Goal: Task Accomplishment & Management: Manage account settings

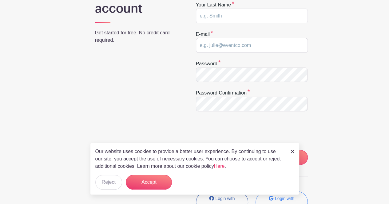
scroll to position [119, 0]
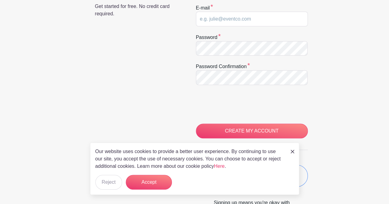
click at [292, 150] on link at bounding box center [293, 151] width 4 height 7
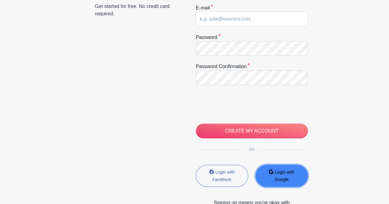
click at [286, 175] on button "Login with Google" at bounding box center [281, 176] width 52 height 22
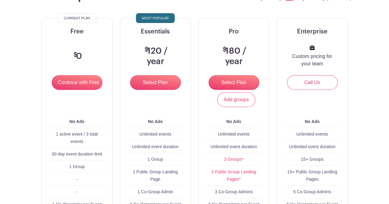
scroll to position [73, 0]
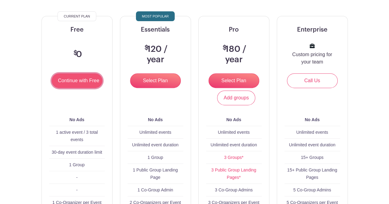
click at [64, 76] on input "Continue with Free" at bounding box center [77, 80] width 51 height 15
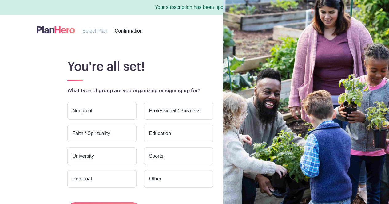
click at [105, 140] on label "Faith / Spirituality" at bounding box center [101, 134] width 69 height 18
click at [0, 0] on input "Faith / Spirituality" at bounding box center [0, 0] width 0 height 0
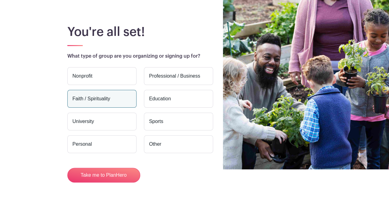
scroll to position [50, 0]
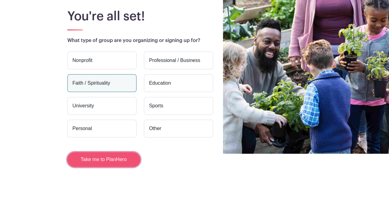
click at [92, 153] on button "Take me to PlanHero" at bounding box center [103, 159] width 73 height 15
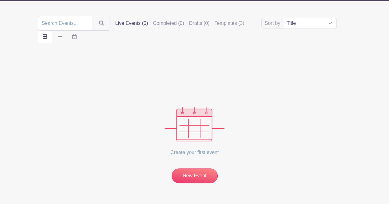
scroll to position [78, 0]
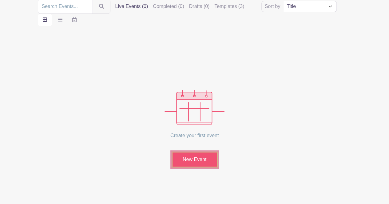
click at [183, 160] on link "New Event" at bounding box center [195, 160] width 46 height 16
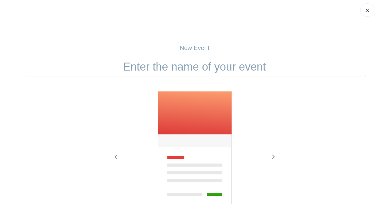
scroll to position [8, 0]
click at [233, 65] on input "text" at bounding box center [194, 67] width 343 height 19
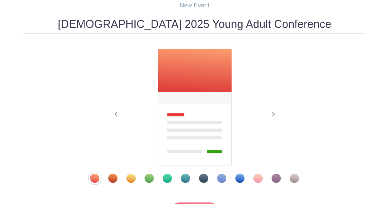
scroll to position [90, 0]
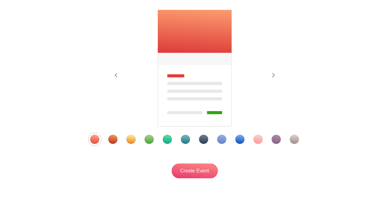
type input "[DEMOGRAPHIC_DATA] 2025 Young Adult Conference"
click at [278, 139] on div "Template 11" at bounding box center [275, 139] width 9 height 9
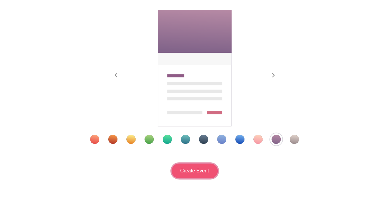
click at [192, 166] on input "Create Event" at bounding box center [195, 171] width 46 height 15
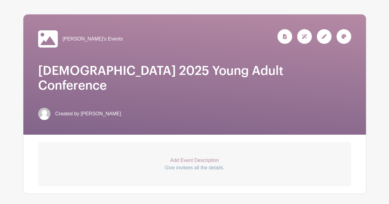
scroll to position [82, 0]
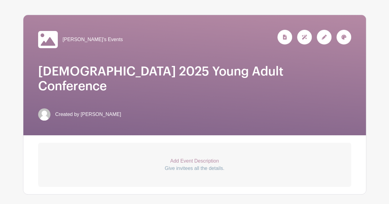
click at [53, 37] on icon at bounding box center [48, 39] width 20 height 17
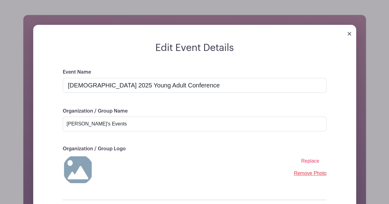
click at [313, 161] on span "Replace" at bounding box center [310, 161] width 18 height 5
click at [0, 0] on input "Replace" at bounding box center [0, 0] width 0 height 0
click at [348, 32] on img at bounding box center [349, 34] width 4 height 4
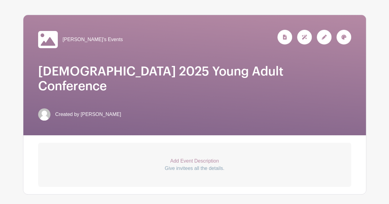
click at [345, 35] on icon at bounding box center [343, 37] width 5 height 5
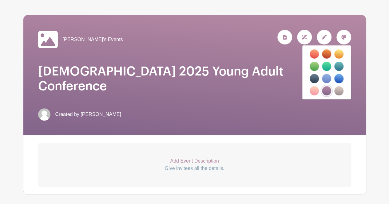
click at [331, 35] on div "[PERSON_NAME]'s Events" at bounding box center [194, 40] width 313 height 20
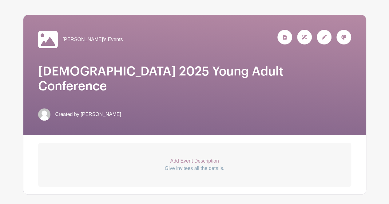
click at [331, 35] on div "[PERSON_NAME]'s Events" at bounding box center [194, 40] width 313 height 20
click at [325, 35] on icon at bounding box center [324, 37] width 5 height 5
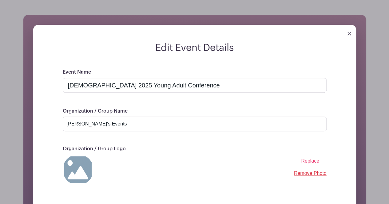
click at [307, 156] on div "Replace Remove Photo" at bounding box center [195, 170] width 264 height 31
click at [307, 160] on span "Replace" at bounding box center [310, 161] width 18 height 5
click at [0, 0] on input "Replace" at bounding box center [0, 0] width 0 height 0
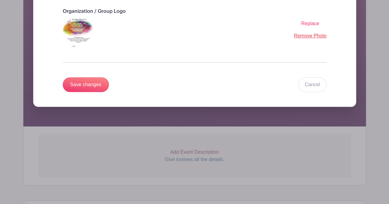
scroll to position [217, 0]
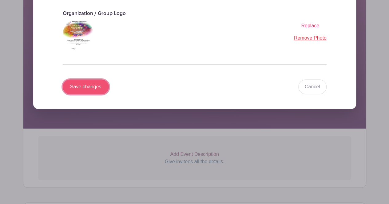
click at [74, 86] on input "Save changes" at bounding box center [86, 87] width 46 height 15
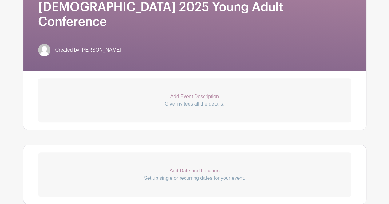
scroll to position [163, 0]
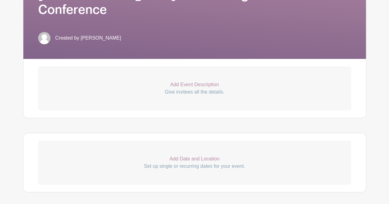
click at [192, 84] on p "Add Event Description" at bounding box center [194, 84] width 313 height 7
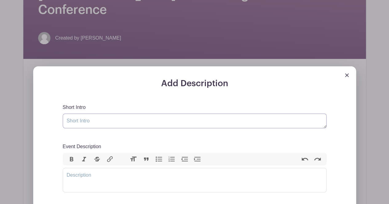
click at [88, 122] on textarea "Short Intro" at bounding box center [195, 121] width 264 height 15
type textarea "M"
type textarea "Conference Theme: "The Time is Now...Live Without Delay""
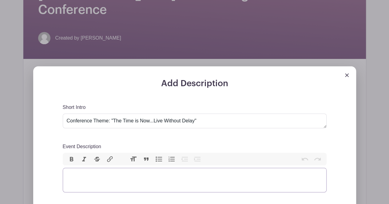
click at [89, 174] on trix-editor "Event Description" at bounding box center [195, 180] width 264 height 25
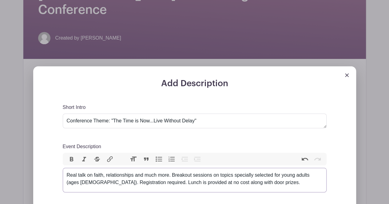
click at [314, 174] on div "Real talk on faith, relationships and much more. Breakout sessions on topics sp…" at bounding box center [195, 179] width 256 height 15
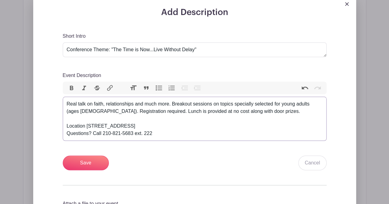
scroll to position [238, 0]
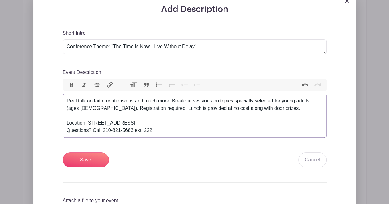
click at [266, 107] on div "Real talk on faith, relationships and much more. Breakout sessions on topics sp…" at bounding box center [195, 115] width 256 height 37
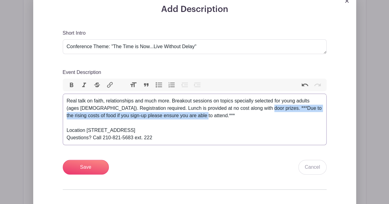
drag, startPoint x: 259, startPoint y: 108, endPoint x: 260, endPoint y: 114, distance: 6.0
click at [260, 114] on div "Real talk on faith, relationships and much more. Breakout sessions on topics sp…" at bounding box center [195, 119] width 256 height 44
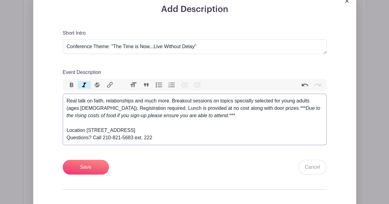
click at [87, 85] on button "Italic" at bounding box center [84, 85] width 13 height 8
click at [259, 136] on div "Real talk on faith, relationships and much more. Breakout sessions on topics sp…" at bounding box center [195, 119] width 256 height 44
click at [260, 107] on em "***Due to the rising costs of food if you sign-up please ensure you are able to…" at bounding box center [194, 112] width 254 height 13
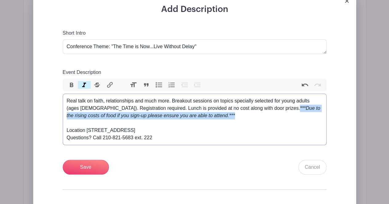
drag, startPoint x: 259, startPoint y: 108, endPoint x: 259, endPoint y: 113, distance: 5.5
click at [259, 113] on div "Real talk on faith, relationships and much more. Breakout sessions on topics sp…" at bounding box center [195, 119] width 256 height 44
click at [72, 86] on button "Bold" at bounding box center [71, 85] width 13 height 8
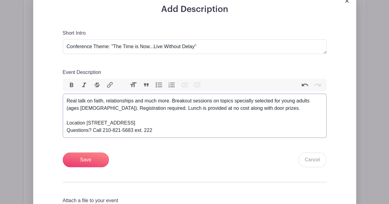
click at [181, 129] on div "Real talk on faith, relationships and much more. Breakout sessions on topics sp…" at bounding box center [195, 115] width 256 height 37
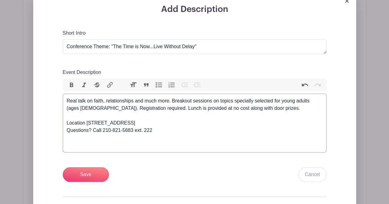
paste trix-editor "strong><em>***Due to the rising costs of food if you sign-up please ensure you …"
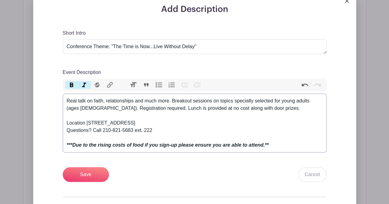
click at [124, 147] on em "***Due to the rising costs of food if you sign-up please ensure you are able to…" at bounding box center [168, 145] width 202 height 5
click at [124, 107] on div "Real talk on faith, relationships and much more. Breakout sessions on topics sp…" at bounding box center [195, 123] width 256 height 52
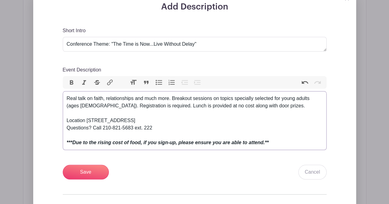
scroll to position [241, 0]
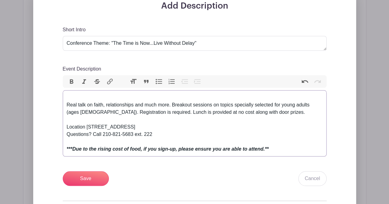
click at [66, 96] on trix-editor "Real talk on faith, relationships and much more. Breakout sessions on topics sp…" at bounding box center [195, 123] width 264 height 66
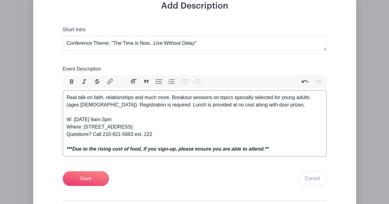
type trix-editor "<div>Real talk on faith, relationships and much more. Breakout sessions on topi…"
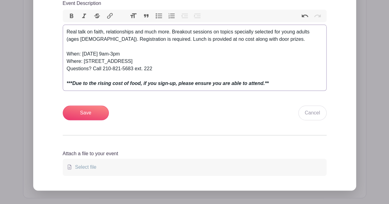
scroll to position [306, 0]
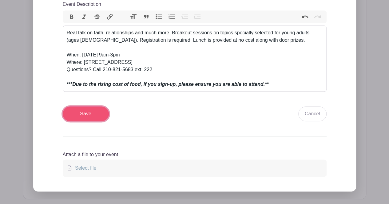
click at [93, 113] on input "Save" at bounding box center [86, 114] width 46 height 15
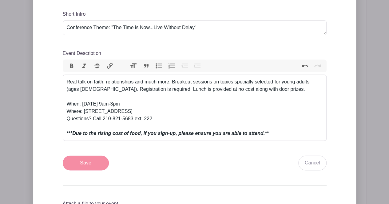
scroll to position [355, 0]
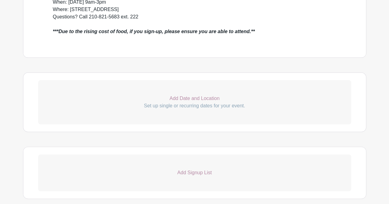
click at [185, 96] on p "Add Date and Location" at bounding box center [194, 98] width 313 height 7
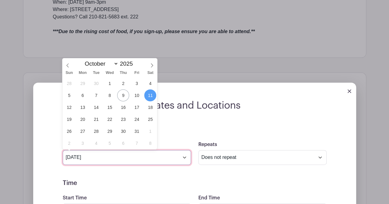
click at [182, 158] on input "Oct 11 2025" at bounding box center [127, 157] width 128 height 15
click at [152, 62] on span at bounding box center [152, 63] width 10 height 10
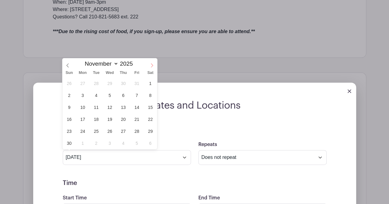
click at [152, 62] on span at bounding box center [152, 63] width 10 height 10
select select "11"
click at [149, 105] on span "20" at bounding box center [150, 107] width 12 height 12
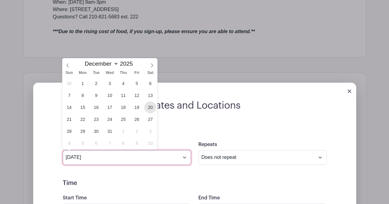
type input "Dec 20 2025"
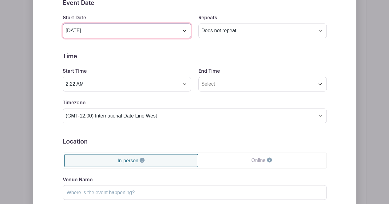
scroll to position [488, 0]
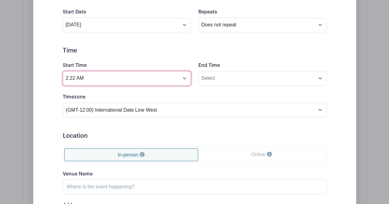
click at [182, 79] on input "2:22 AM" at bounding box center [127, 78] width 128 height 15
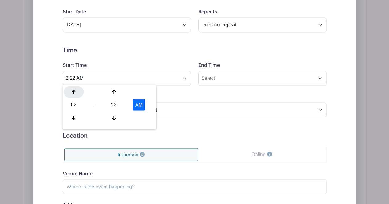
click at [75, 90] on icon at bounding box center [74, 91] width 4 height 5
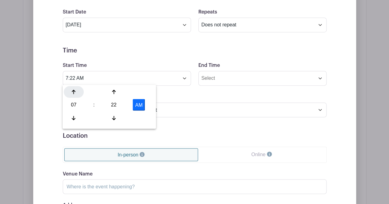
click at [75, 90] on icon at bounding box center [74, 91] width 4 height 5
click at [111, 115] on div at bounding box center [114, 118] width 20 height 12
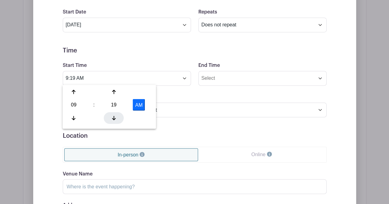
click at [111, 115] on div at bounding box center [114, 118] width 20 height 12
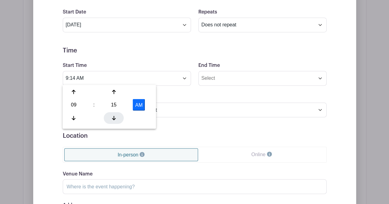
click at [111, 115] on div at bounding box center [114, 118] width 20 height 12
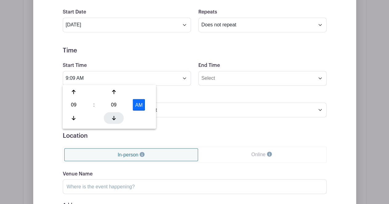
click at [111, 115] on div at bounding box center [114, 118] width 20 height 12
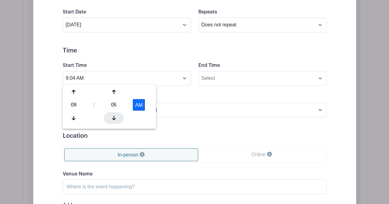
click at [111, 115] on div at bounding box center [114, 118] width 20 height 12
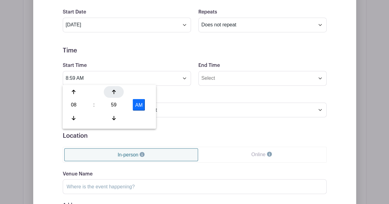
click at [112, 88] on div at bounding box center [114, 92] width 20 height 12
type input "9:00 AM"
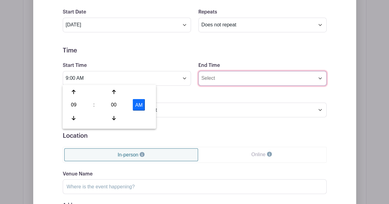
click at [229, 73] on input "End Time" at bounding box center [262, 78] width 128 height 15
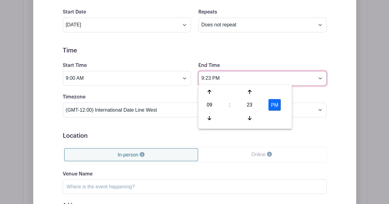
click at [212, 76] on input "9:23 PM" at bounding box center [262, 78] width 128 height 15
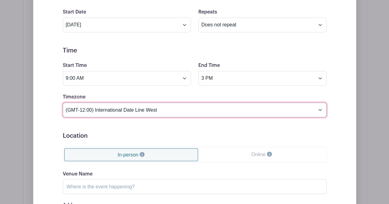
click at [234, 107] on select "(GMT-12:00) International Date Line West (GMT-11:00) American Samoa (GMT-11:00)…" at bounding box center [195, 110] width 264 height 15
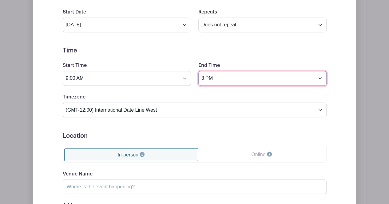
click at [204, 76] on input "3 PM" at bounding box center [262, 78] width 128 height 15
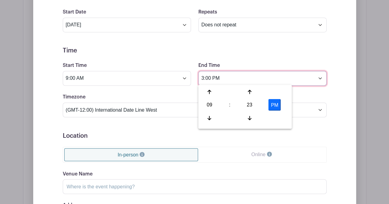
type input "3:00 PM"
click at [241, 42] on form "Event Date Start Date Dec 20 2025 Repeats Does not repeat Daily Weekly Monthly …" at bounding box center [195, 132] width 264 height 277
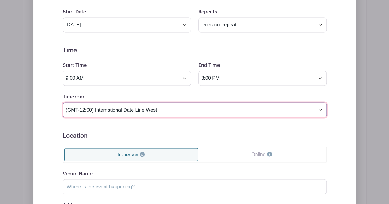
click at [322, 109] on select "(GMT-12:00) International Date Line West (GMT-11:00) American Samoa (GMT-11:00)…" at bounding box center [195, 110] width 264 height 15
select select "Central Time (US & Canada)"
click at [63, 103] on select "(GMT-12:00) International Date Line West (GMT-11:00) American Samoa (GMT-11:00)…" at bounding box center [195, 110] width 264 height 15
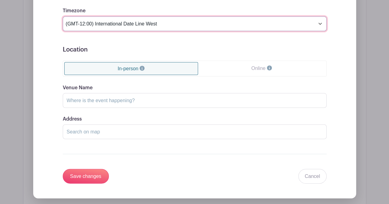
scroll to position [578, 0]
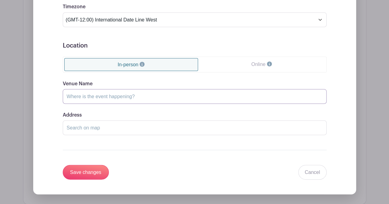
click at [129, 99] on input "Venue Name" at bounding box center [195, 96] width 264 height 15
type input "Maranatha Bible Church"
click at [105, 125] on input "Address" at bounding box center [195, 128] width 264 height 15
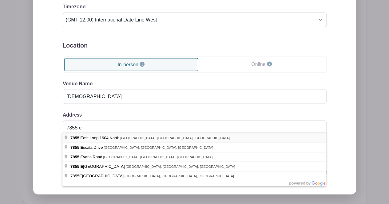
type input "7855 East Loop 1604 North, Converse, TX, USA"
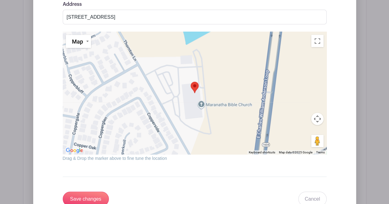
scroll to position [826, 0]
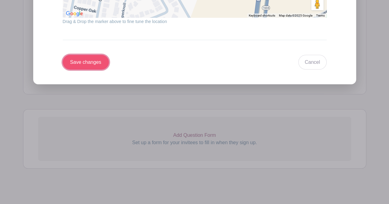
click at [97, 57] on input "Save changes" at bounding box center [86, 62] width 46 height 15
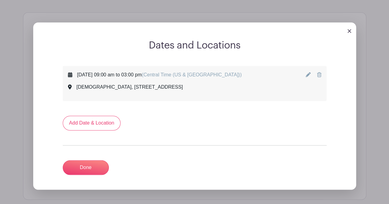
scroll to position [363, 0]
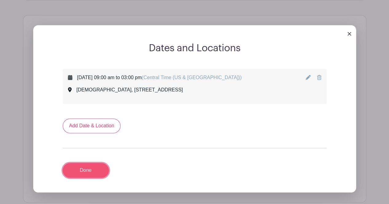
click at [85, 170] on link "Done" at bounding box center [86, 170] width 46 height 15
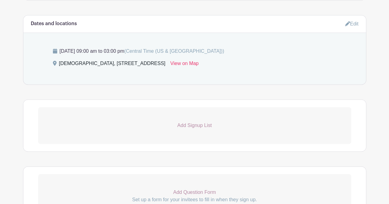
click at [204, 123] on p "Add Signup List" at bounding box center [194, 125] width 313 height 7
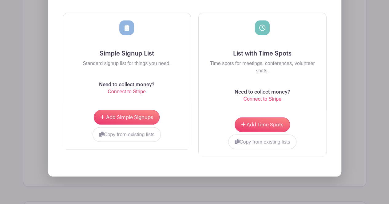
scroll to position [533, 0]
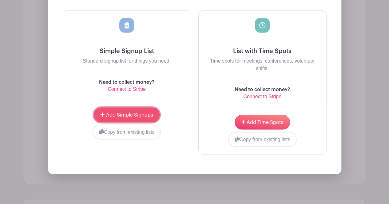
click at [135, 113] on span "Add Simple Signups" at bounding box center [129, 115] width 47 height 5
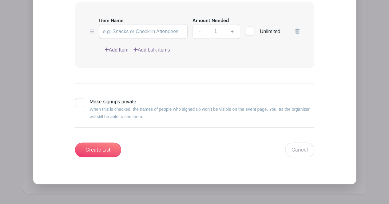
scroll to position [634, 0]
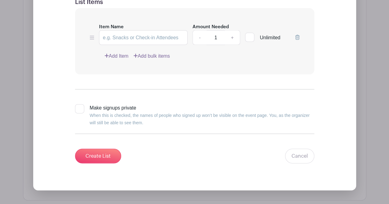
click at [78, 106] on input "Make signups private When this is checked, the names of people who signed up wo…" at bounding box center [77, 107] width 4 height 4
checkbox input "true"
click at [112, 155] on input "Create List" at bounding box center [98, 156] width 46 height 15
click at [151, 38] on input "Item Name" at bounding box center [143, 37] width 89 height 15
type input "Check In"
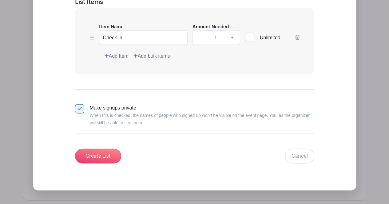
click at [215, 39] on input "1" at bounding box center [215, 37] width 18 height 15
type input "100"
click at [93, 160] on input "Create List" at bounding box center [98, 156] width 46 height 15
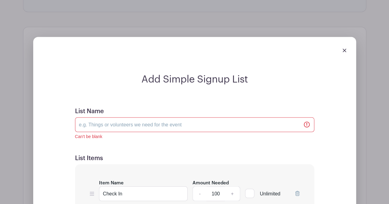
scroll to position [489, 0]
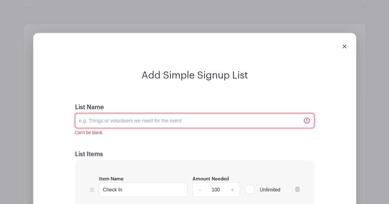
click at [283, 125] on input "List Name" at bounding box center [194, 120] width 239 height 15
type input "S"
type input "Registered Attendees"
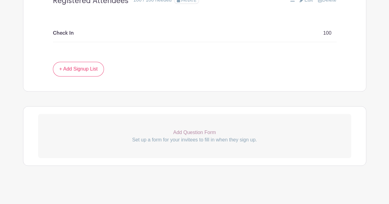
scroll to position [440, 0]
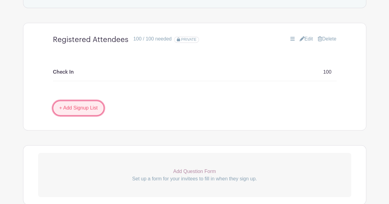
click at [79, 105] on link "+ Add Signup List" at bounding box center [78, 108] width 51 height 15
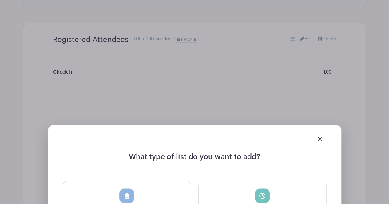
click at [322, 138] on div at bounding box center [195, 138] width 264 height 17
click at [319, 140] on img at bounding box center [320, 139] width 4 height 4
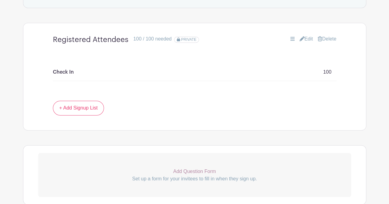
scroll to position [478, 0]
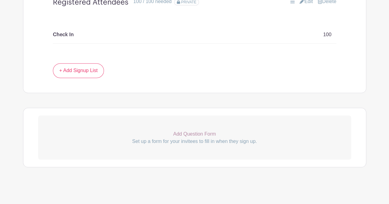
click at [203, 130] on p "Add Question Form" at bounding box center [194, 133] width 313 height 7
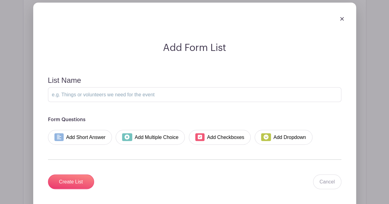
scroll to position [595, 0]
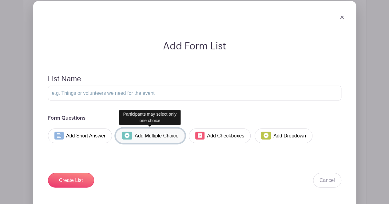
click at [142, 137] on link "Add Multiple Choice" at bounding box center [150, 136] width 69 height 15
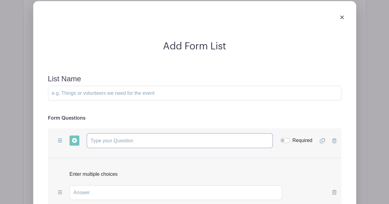
click at [142, 137] on input "text" at bounding box center [180, 141] width 186 height 15
type input "S"
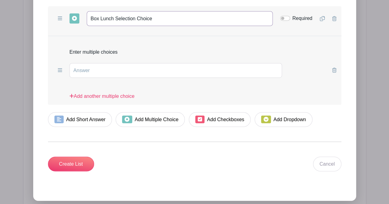
scroll to position [713, 0]
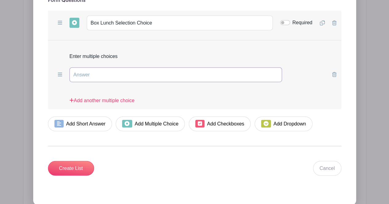
click at [77, 70] on input "text" at bounding box center [175, 75] width 213 height 15
click at [62, 72] on span at bounding box center [59, 75] width 9 height 10
click at [84, 98] on link "Add another multiple choice" at bounding box center [101, 103] width 65 height 12
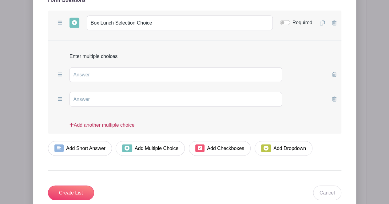
click at [90, 122] on link "Add another multiple choice" at bounding box center [101, 128] width 65 height 12
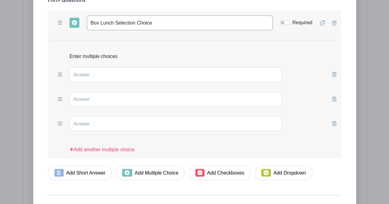
click at [159, 22] on input "Box Lunch Selection Choice" at bounding box center [180, 23] width 186 height 15
type input "Box Lunch Sandwich Selection Choice"
click at [136, 69] on input "text" at bounding box center [175, 75] width 213 height 15
type input "6-inch oven roasted turkey breast sub"
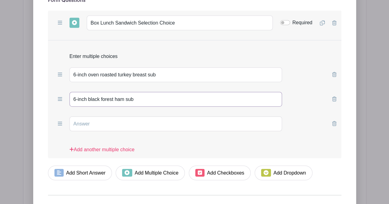
type input "6-inch black forest ham sub"
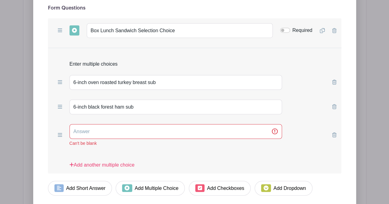
scroll to position [728, 0]
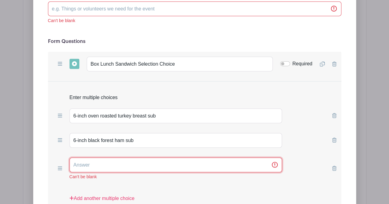
click at [98, 160] on input "text" at bounding box center [175, 165] width 213 height 15
type input "6-inch veggie delight sub"
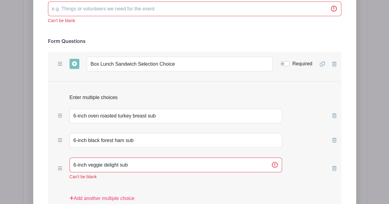
click at [315, 129] on div "6-inch black forest ham sub" at bounding box center [194, 141] width 293 height 25
click at [252, 142] on input "6-inch black forest ham sub" at bounding box center [175, 140] width 213 height 15
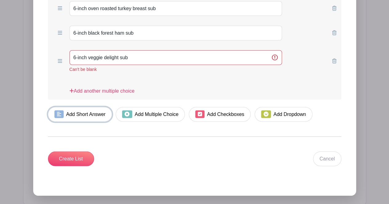
scroll to position [846, 0]
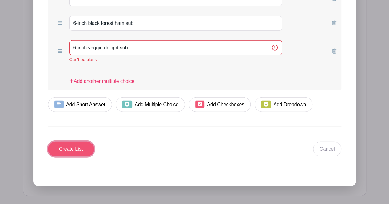
click at [77, 144] on input "Create List" at bounding box center [71, 149] width 46 height 15
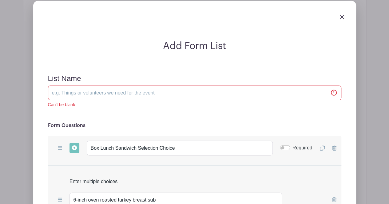
scroll to position [643, 0]
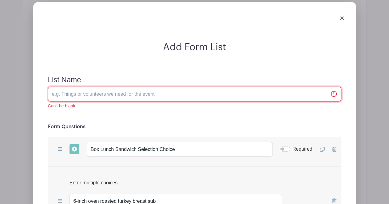
click at [147, 92] on input "List Name" at bounding box center [194, 94] width 293 height 15
type input "Registered Attendees"
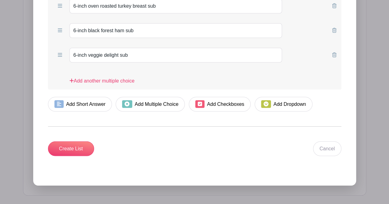
scroll to position [845, 0]
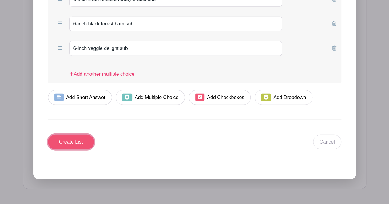
click at [74, 138] on input "Create List" at bounding box center [71, 142] width 46 height 15
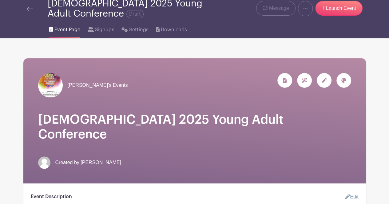
scroll to position [0, 0]
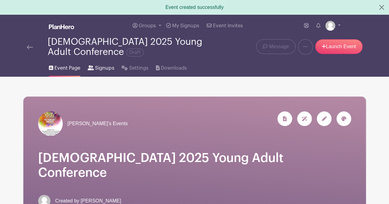
click at [104, 69] on span "Signups" at bounding box center [104, 68] width 19 height 7
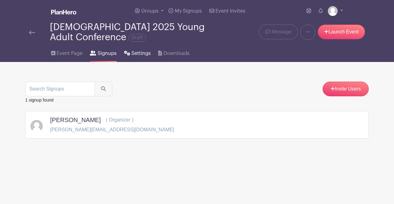
click at [138, 54] on span "Settings" at bounding box center [140, 53] width 19 height 7
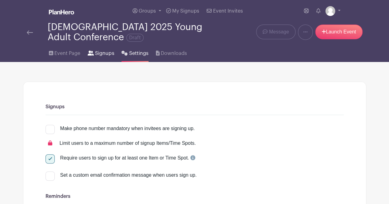
click at [99, 53] on span "Signups" at bounding box center [104, 53] width 19 height 7
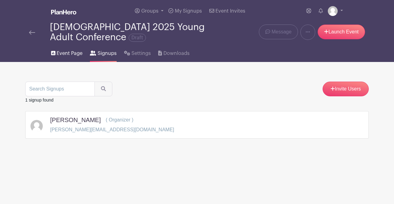
click at [67, 51] on span "Event Page" at bounding box center [70, 53] width 26 height 7
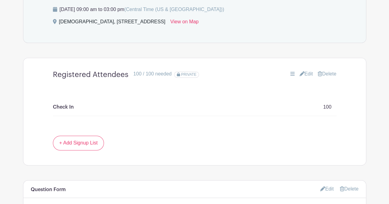
scroll to position [401, 0]
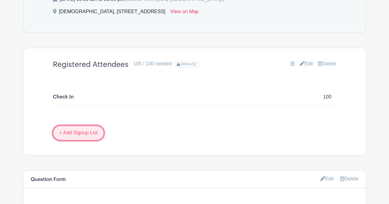
click at [68, 134] on link "+ Add Signup List" at bounding box center [78, 133] width 51 height 15
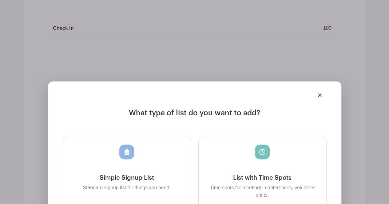
scroll to position [466, 0]
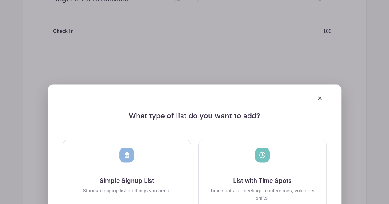
click at [322, 98] on div at bounding box center [195, 97] width 264 height 17
click at [320, 97] on img at bounding box center [320, 99] width 4 height 4
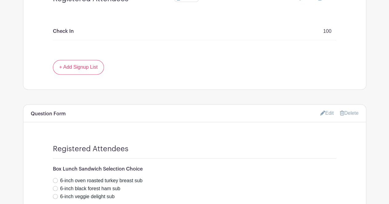
scroll to position [522, 0]
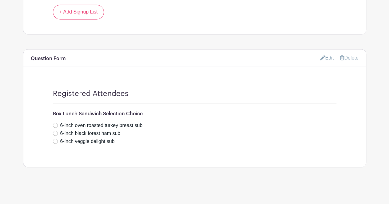
click at [326, 60] on link "Edit" at bounding box center [327, 58] width 14 height 10
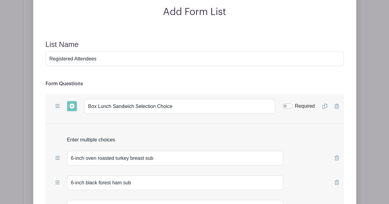
scroll to position [627, 0]
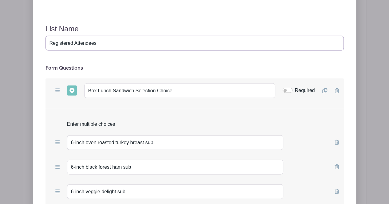
click at [170, 46] on input "Registered Attendees" at bounding box center [194, 43] width 298 height 15
drag, startPoint x: 176, startPoint y: 90, endPoint x: 65, endPoint y: 84, distance: 111.5
click at [65, 84] on div "Add Short Answer Add Multiple Choice Add Checkboxes Add Dropdown Box Lunch Sand…" at bounding box center [194, 91] width 298 height 25
click at [100, 41] on input "Registered Attendees" at bounding box center [194, 43] width 298 height 15
drag, startPoint x: 100, startPoint y: 41, endPoint x: 0, endPoint y: 40, distance: 99.6
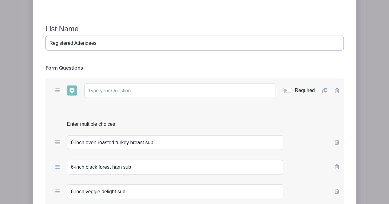
click at [23, 40] on div "Add Form List List Name Registered Attendees Form Questions Add Short Answer Ad…" at bounding box center [194, 136] width 343 height 387
paste input "Box Lunch Sandwich Selection Choice"
type input "Box Lunch Sandwich Selection Choice"
click at [339, 89] on div "Add Short Answer Add Multiple Choice Add Checkboxes Add Dropdown Required Dupli…" at bounding box center [194, 91] width 298 height 25
click at [336, 89] on icon at bounding box center [336, 91] width 4 height 5
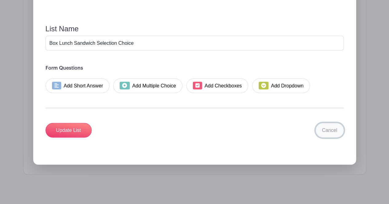
click at [327, 125] on link "Cancel" at bounding box center [329, 130] width 28 height 15
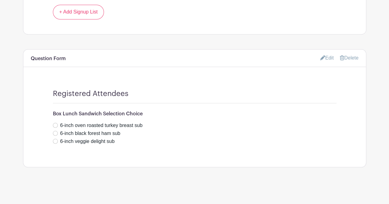
click at [329, 57] on link "Edit" at bounding box center [327, 58] width 14 height 10
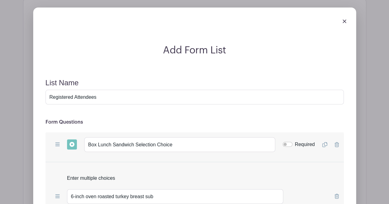
scroll to position [599, 0]
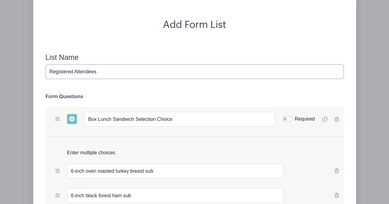
click at [107, 72] on input "Registered Attendees" at bounding box center [194, 72] width 298 height 15
click at [285, 117] on input "Required" at bounding box center [288, 119] width 10 height 5
checkbox input "true"
click at [323, 117] on icon at bounding box center [324, 119] width 5 height 5
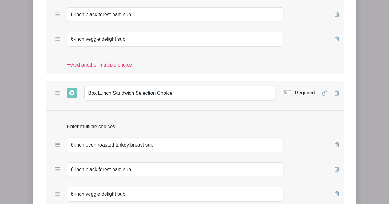
scroll to position [778, 0]
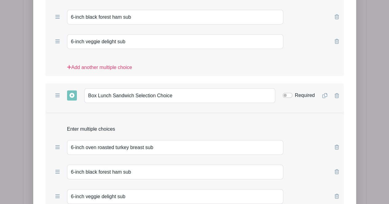
click at [338, 95] on icon at bounding box center [336, 95] width 4 height 5
click at [336, 93] on icon at bounding box center [336, 95] width 4 height 5
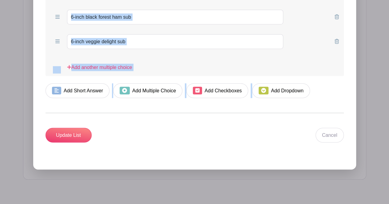
drag, startPoint x: 389, startPoint y: 167, endPoint x: 390, endPoint y: 145, distance: 21.6
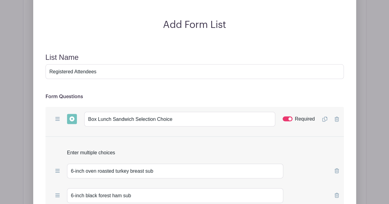
click at [366, 145] on div "Add Form List List Name Registered Attendees Form Questions Add Short Answer Ad…" at bounding box center [194, 165] width 343 height 387
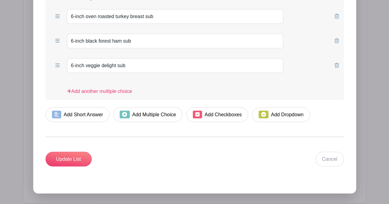
scroll to position [775, 0]
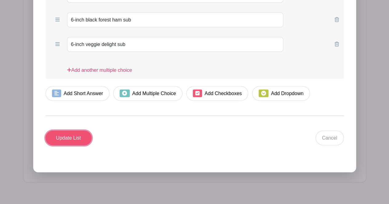
click at [79, 137] on input "Update List" at bounding box center [68, 138] width 46 height 15
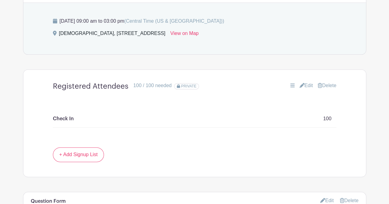
scroll to position [378, 0]
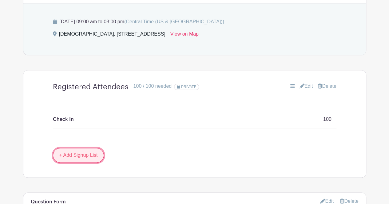
click at [87, 156] on link "+ Add Signup List" at bounding box center [78, 155] width 51 height 15
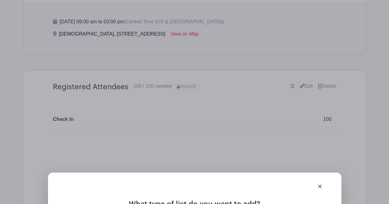
scroll to position [432, 0]
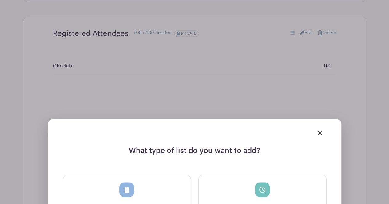
click at [319, 132] on img at bounding box center [320, 133] width 4 height 4
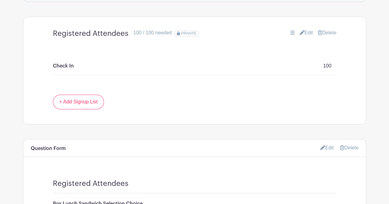
click at [303, 35] on link "Edit" at bounding box center [306, 32] width 14 height 7
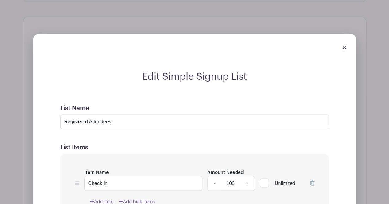
click at [304, 30] on div "Edit Simple Signup List List Name Registered Attendees List Items Item Name Che…" at bounding box center [194, 185] width 342 height 322
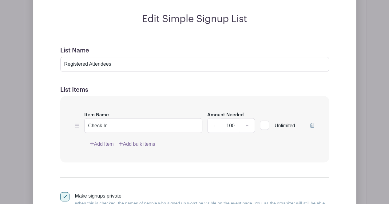
scroll to position [514, 0]
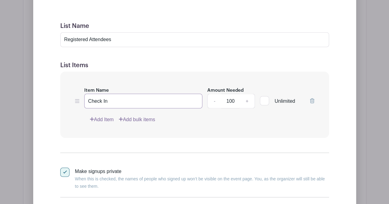
drag, startPoint x: 114, startPoint y: 98, endPoint x: 18, endPoint y: 114, distance: 97.8
click at [23, 114] on div "Edit Simple Signup List List Name Registered Attendees List Items Item Name Che…" at bounding box center [194, 103] width 342 height 322
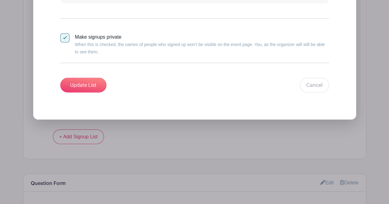
scroll to position [643, 0]
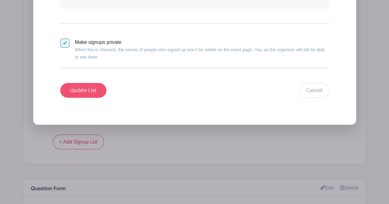
type input "Registered"
click at [95, 91] on input "Update List" at bounding box center [83, 90] width 46 height 15
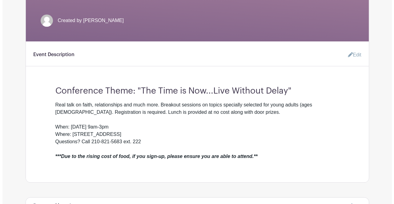
scroll to position [12, 0]
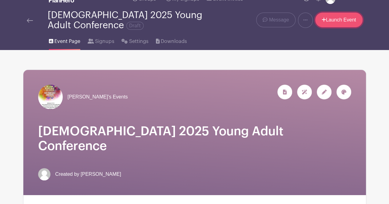
click at [347, 21] on link "Launch Event" at bounding box center [338, 20] width 47 height 15
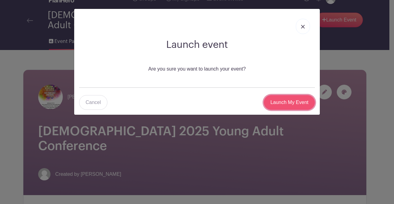
click at [296, 99] on input "Launch My Event" at bounding box center [288, 102] width 51 height 15
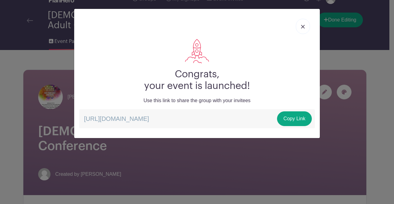
click at [224, 120] on p "https://schedule.planhero.com/events/0d64365df/maranatha-bible-church-2025-youn…" at bounding box center [196, 118] width 235 height 19
click at [282, 118] on link "Copy Link" at bounding box center [294, 119] width 35 height 15
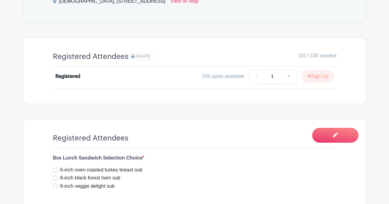
scroll to position [397, 0]
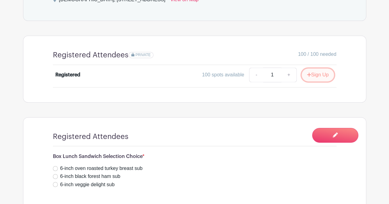
click at [330, 75] on button "Sign Up" at bounding box center [318, 75] width 32 height 13
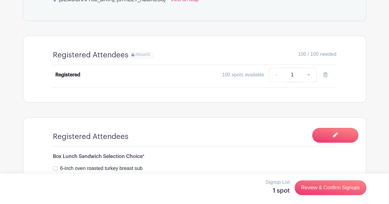
scroll to position [440, 0]
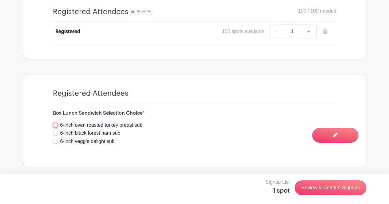
click at [57, 124] on input "6-inch oven roasted turkey breast sub" at bounding box center [55, 125] width 5 height 5
radio input "true"
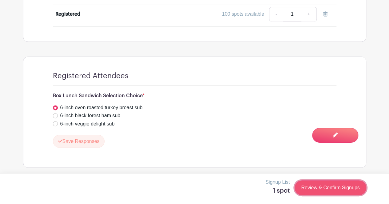
click at [321, 192] on link "Review & Confirm Signups" at bounding box center [330, 188] width 71 height 15
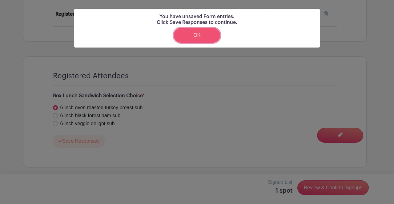
click at [208, 37] on link "OK" at bounding box center [197, 35] width 46 height 15
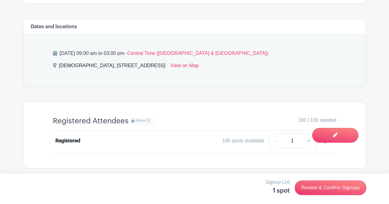
scroll to position [354, 0]
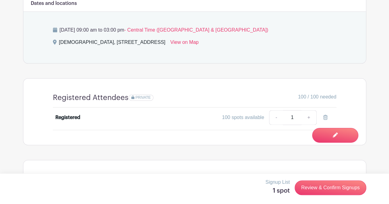
click at [291, 119] on input "1" at bounding box center [292, 117] width 18 height 15
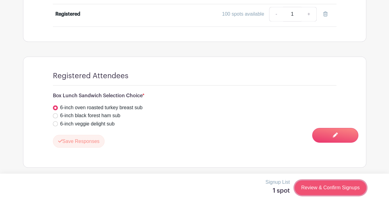
click at [323, 192] on link "Review & Confirm Signups" at bounding box center [330, 188] width 71 height 15
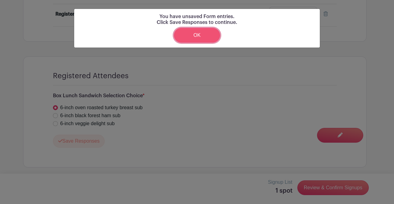
click at [196, 38] on link "OK" at bounding box center [197, 35] width 46 height 15
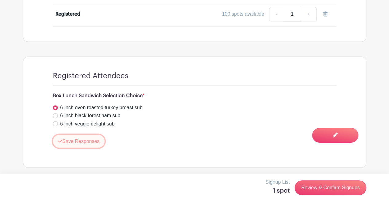
click at [89, 144] on button "Save Responses" at bounding box center [79, 141] width 52 height 13
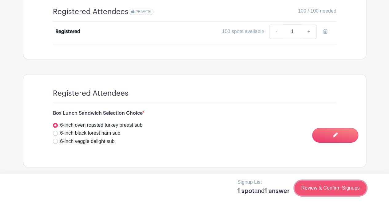
click at [328, 190] on link "Review & Confirm Signups" at bounding box center [330, 188] width 71 height 15
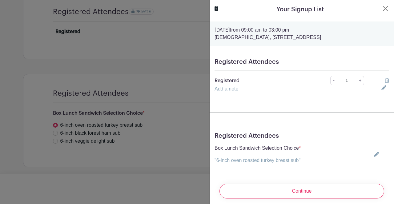
click at [328, 190] on input "Continue" at bounding box center [301, 191] width 164 height 15
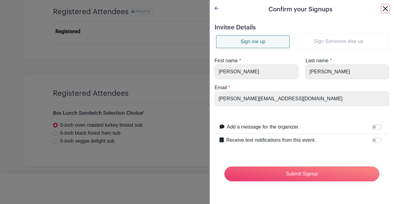
click at [381, 6] on button "Close" at bounding box center [384, 8] width 7 height 7
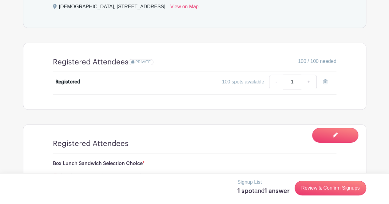
scroll to position [374, 0]
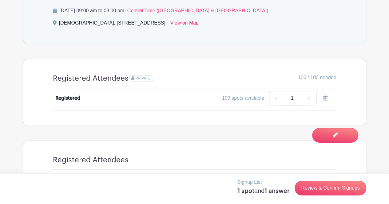
click at [233, 95] on div "100 spots available" at bounding box center [243, 98] width 42 height 7
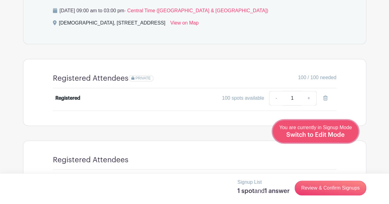
click at [338, 137] on span "Switch to Edit Mode" at bounding box center [315, 135] width 58 height 6
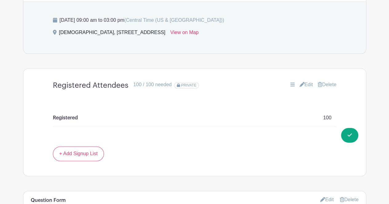
scroll to position [390, 0]
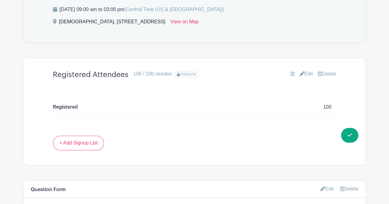
click at [300, 75] on icon at bounding box center [301, 73] width 5 height 5
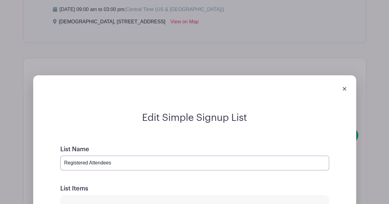
drag, startPoint x: 116, startPoint y: 164, endPoint x: 0, endPoint y: 179, distance: 116.5
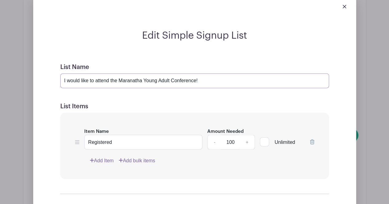
scroll to position [491, 0]
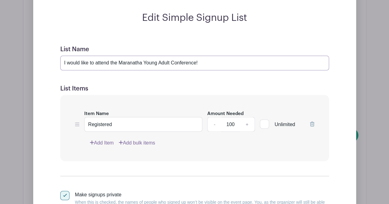
type input "I would like to attend the Maranatha Young Adult Conference!"
click at [114, 120] on input "Registered" at bounding box center [143, 124] width 118 height 15
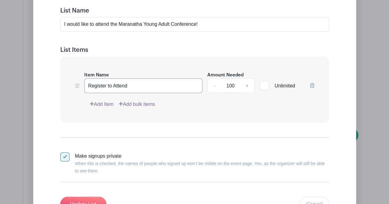
scroll to position [526, 0]
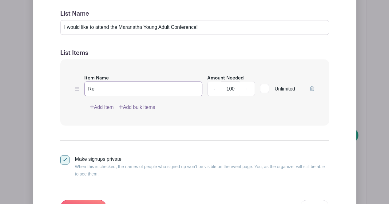
type input "R"
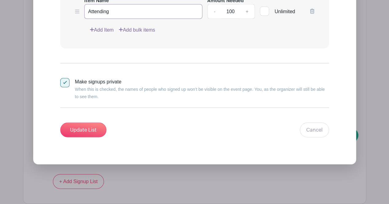
scroll to position [607, 0]
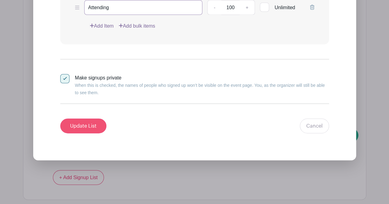
type input "Attending"
click at [81, 122] on input "Update List" at bounding box center [83, 126] width 46 height 15
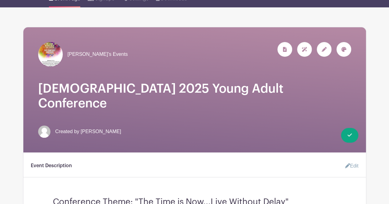
scroll to position [0, 0]
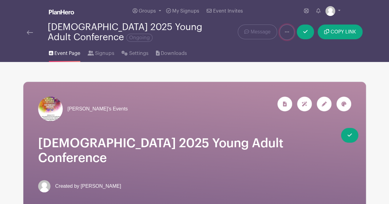
click at [286, 31] on icon at bounding box center [287, 32] width 4 height 5
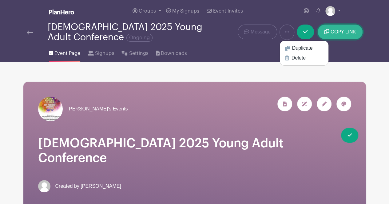
click at [337, 32] on span "COPY LINK" at bounding box center [343, 32] width 26 height 5
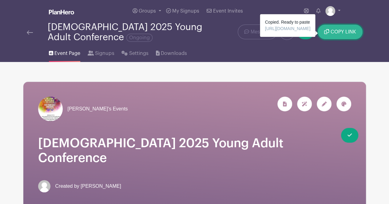
click at [335, 35] on button "COPY LINK" at bounding box center [340, 32] width 45 height 15
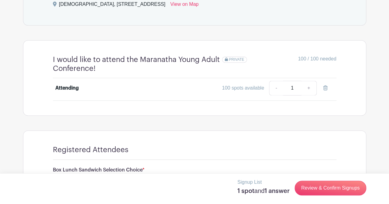
scroll to position [395, 0]
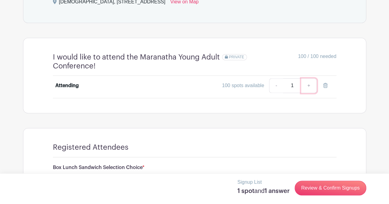
click at [307, 87] on link "+" at bounding box center [308, 85] width 15 height 15
type input "2"
click at [307, 87] on link "+" at bounding box center [308, 85] width 15 height 15
type input "3"
click at [276, 84] on link "-" at bounding box center [276, 85] width 14 height 15
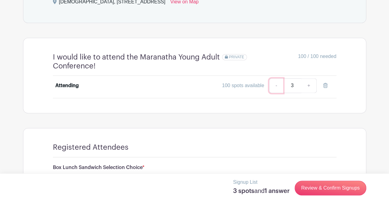
type input "2"
click at [276, 84] on link "-" at bounding box center [276, 85] width 14 height 15
type input "1"
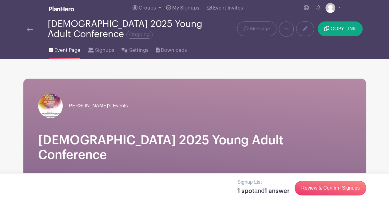
scroll to position [2, 0]
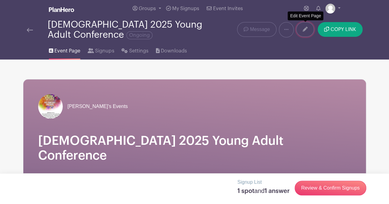
click at [305, 26] on link at bounding box center [305, 29] width 18 height 15
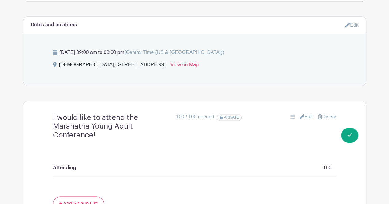
scroll to position [381, 0]
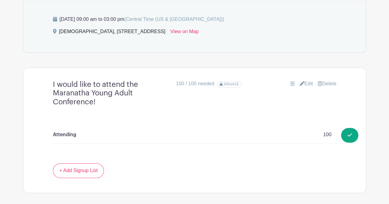
click at [304, 84] on link "Edit" at bounding box center [306, 83] width 14 height 7
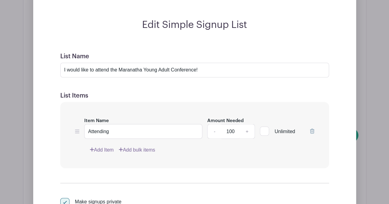
scroll to position [490, 0]
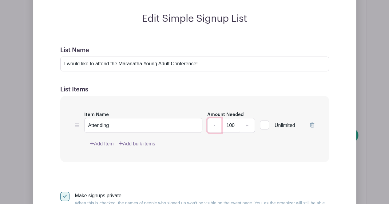
click at [212, 124] on link "-" at bounding box center [214, 125] width 14 height 15
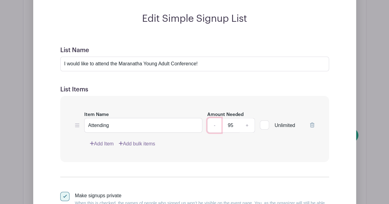
click at [212, 124] on link "-" at bounding box center [214, 125] width 14 height 15
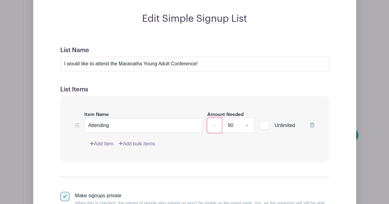
click at [212, 124] on link "-" at bounding box center [214, 125] width 14 height 15
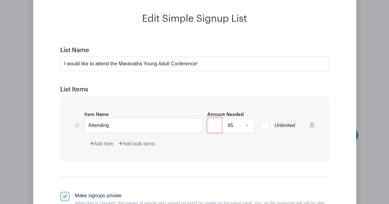
click at [212, 124] on link "-" at bounding box center [214, 125] width 14 height 15
type input "82"
click at [311, 125] on icon at bounding box center [312, 125] width 4 height 5
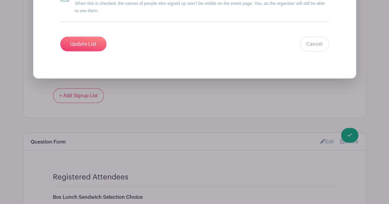
scroll to position [685, 0]
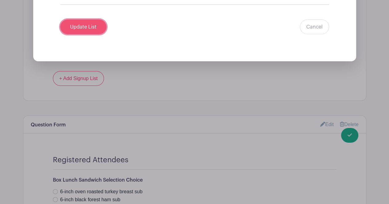
click at [79, 21] on input "Update List" at bounding box center [83, 27] width 46 height 15
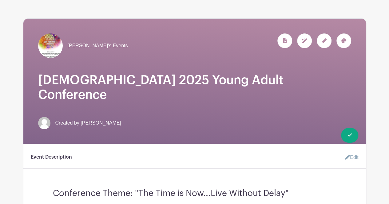
scroll to position [0, 0]
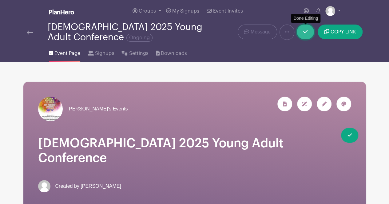
click at [311, 31] on link at bounding box center [305, 32] width 17 height 15
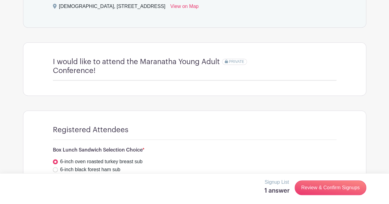
scroll to position [396, 0]
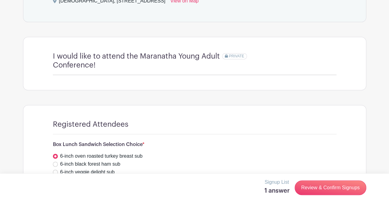
click at [128, 62] on h4 "I would like to attend the Maranatha Young Adult Conference!" at bounding box center [137, 61] width 169 height 18
click at [128, 56] on h4 "I would like to attend the Maranatha Young Adult Conference!" at bounding box center [137, 61] width 169 height 18
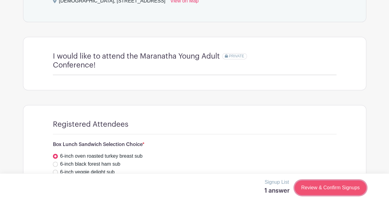
click at [306, 190] on link "Review & Confirm Signups" at bounding box center [330, 188] width 71 height 15
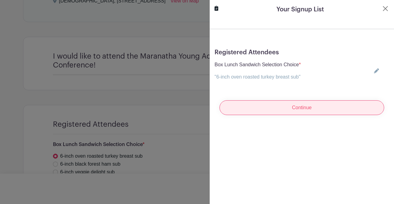
click at [298, 109] on input "Continue" at bounding box center [301, 108] width 164 height 15
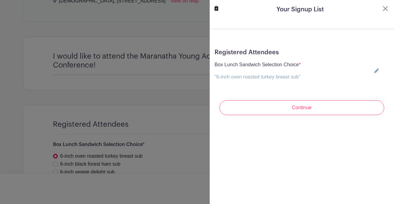
click at [382, 17] on turbo-frame "Your Signup List Registered Attendees Box Lunch Sandwich Selection Choice * "6-…" at bounding box center [301, 62] width 184 height 125
click at [381, 12] on button "Close" at bounding box center [384, 8] width 7 height 7
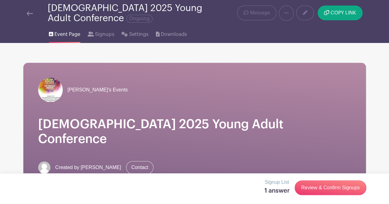
scroll to position [0, 0]
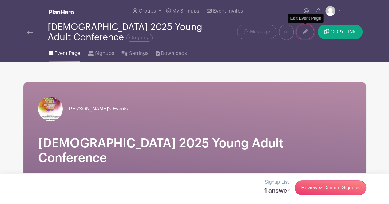
click at [299, 34] on link at bounding box center [305, 32] width 18 height 15
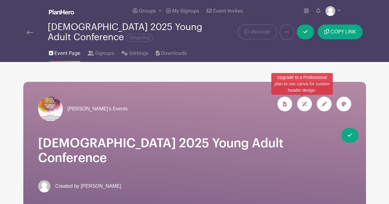
click at [303, 106] on icon at bounding box center [305, 104] width 6 height 5
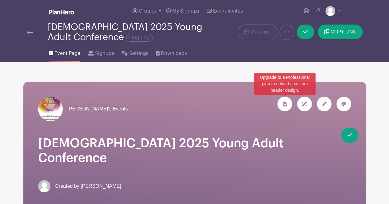
click at [286, 106] on icon at bounding box center [285, 104] width 4 height 5
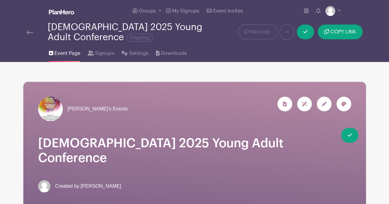
click at [382, 53] on nav "Groups All Groups [PERSON_NAME]'s Events My Signups Event Invites My account Lo…" at bounding box center [194, 31] width 389 height 62
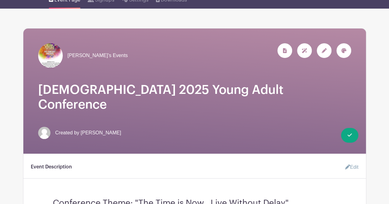
scroll to position [49, 0]
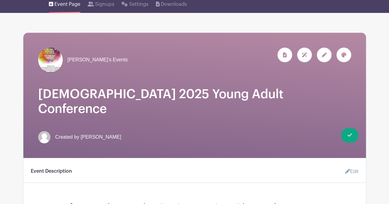
click at [325, 56] on icon at bounding box center [324, 55] width 5 height 5
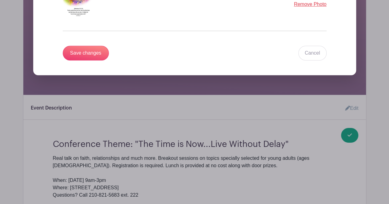
scroll to position [243, 0]
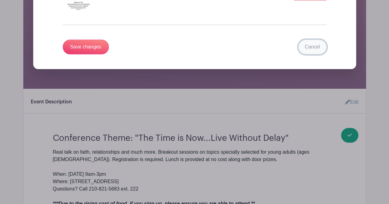
click at [316, 46] on link "Cancel" at bounding box center [312, 47] width 28 height 15
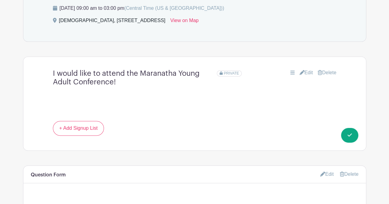
scroll to position [401, 0]
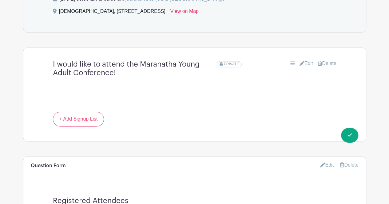
click at [290, 63] on icon at bounding box center [292, 63] width 4 height 5
click at [302, 61] on link "Edit" at bounding box center [306, 63] width 14 height 7
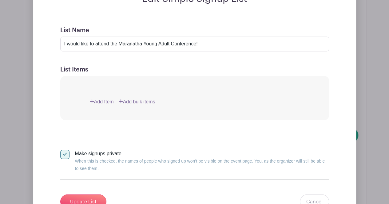
scroll to position [508, 0]
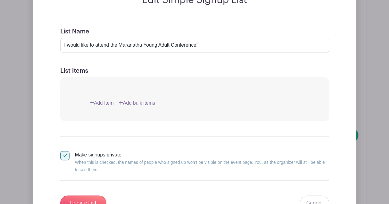
click at [103, 97] on div "Add Item Add bulk items" at bounding box center [194, 99] width 269 height 44
click at [100, 102] on link "Add Item" at bounding box center [102, 102] width 24 height 7
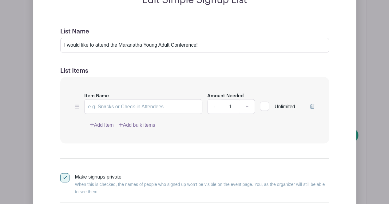
click at [77, 105] on icon at bounding box center [77, 107] width 4 height 4
click at [104, 104] on input "Item Name" at bounding box center [143, 106] width 118 height 15
type input "Check-In Attendees"
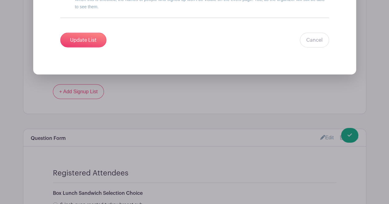
scroll to position [694, 0]
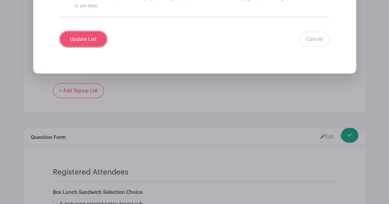
click at [79, 38] on input "Update List" at bounding box center [83, 39] width 46 height 15
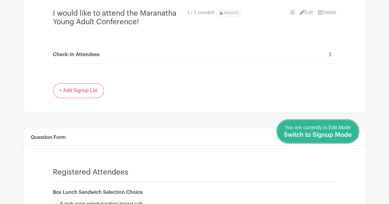
click at [345, 135] on span "Switch to Signup Mode" at bounding box center [318, 135] width 68 height 6
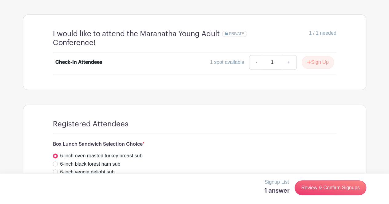
scroll to position [417, 0]
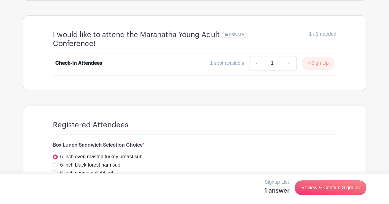
click at [227, 64] on div "1 spot available" at bounding box center [227, 63] width 34 height 7
click at [314, 60] on button "Sign Up" at bounding box center [318, 63] width 32 height 13
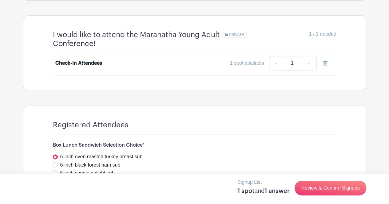
click at [251, 62] on div "1 spot available" at bounding box center [247, 63] width 34 height 7
click at [309, 61] on link "+" at bounding box center [308, 63] width 15 height 15
click at [314, 34] on span "1 / 1 needed" at bounding box center [322, 33] width 27 height 7
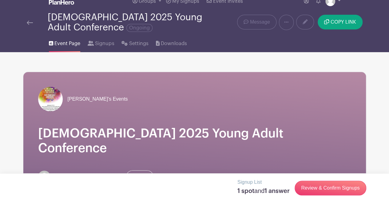
scroll to position [0, 0]
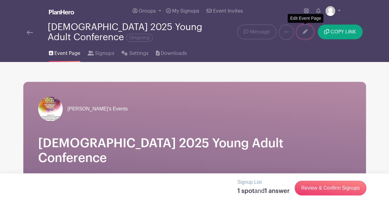
click at [304, 29] on icon at bounding box center [305, 31] width 5 height 5
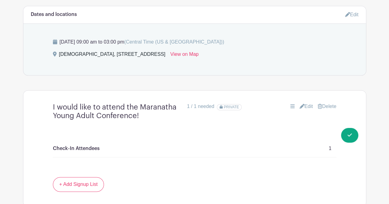
scroll to position [406, 0]
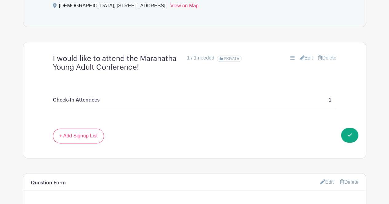
click at [303, 57] on link "Edit" at bounding box center [306, 57] width 14 height 7
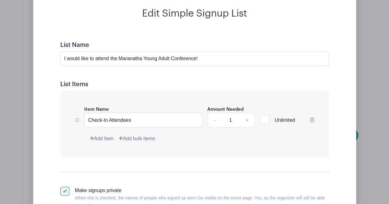
scroll to position [500, 0]
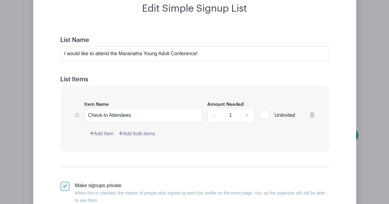
click at [236, 117] on input "1" at bounding box center [230, 115] width 18 height 15
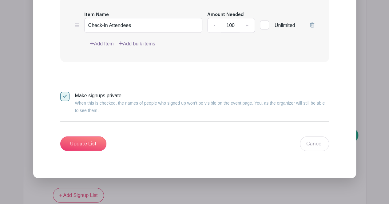
scroll to position [601, 0]
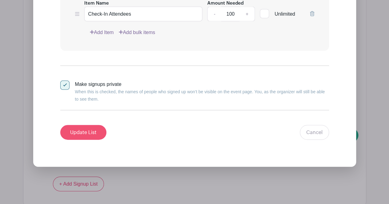
type input "100"
click at [80, 133] on input "Update List" at bounding box center [83, 132] width 46 height 15
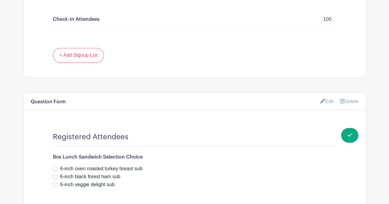
scroll to position [503, 0]
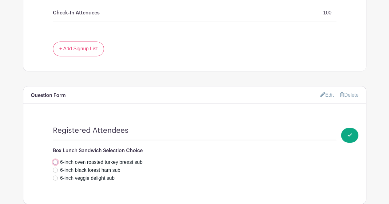
click at [55, 162] on input "6-inch oven roasted turkey breast sub" at bounding box center [55, 162] width 5 height 5
radio input "true"
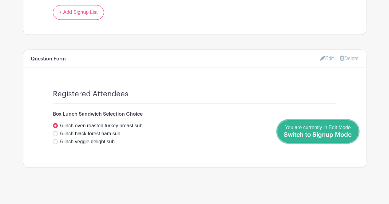
click at [346, 134] on span "Switch to Signup Mode" at bounding box center [318, 135] width 68 height 6
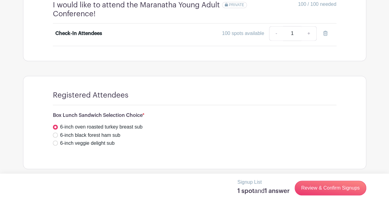
scroll to position [449, 0]
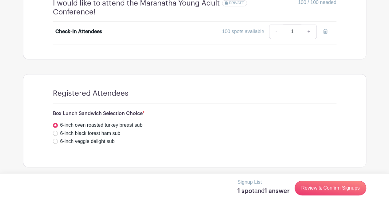
click at [329, 196] on div "Signup List 1 spot and 1 answer Review & Confirm Signups" at bounding box center [194, 188] width 343 height 19
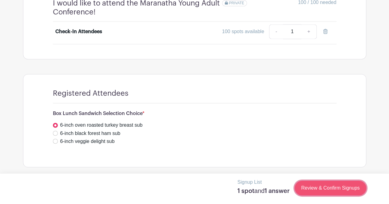
click at [326, 192] on link "Review & Confirm Signups" at bounding box center [330, 188] width 71 height 15
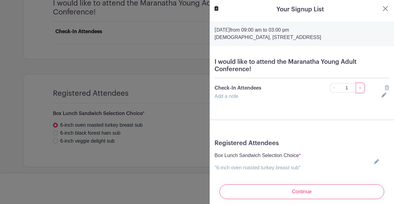
click at [356, 92] on link "+" at bounding box center [360, 88] width 8 height 10
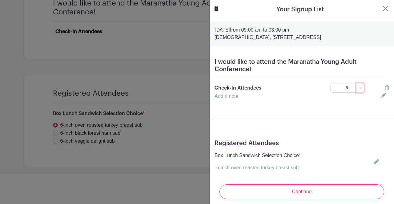
click at [356, 92] on link "+" at bounding box center [360, 88] width 8 height 10
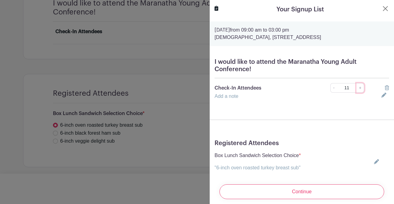
click at [356, 92] on link "+" at bounding box center [360, 88] width 8 height 10
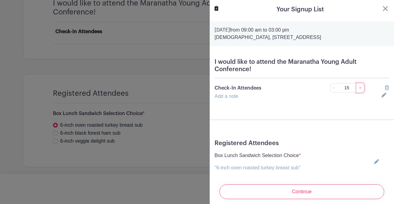
type input "16"
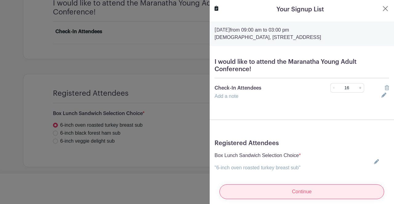
click at [297, 185] on input "Continue" at bounding box center [301, 192] width 164 height 15
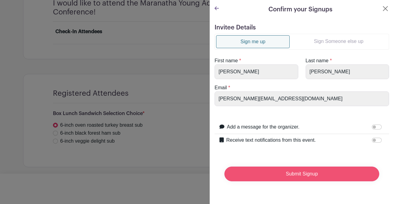
click at [296, 176] on input "Submit Signup" at bounding box center [301, 174] width 155 height 15
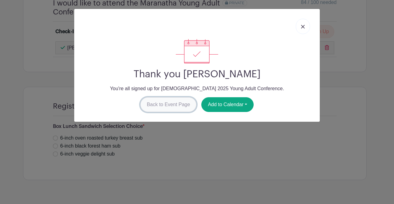
click at [174, 106] on link "Back to Event Page" at bounding box center [168, 104] width 56 height 15
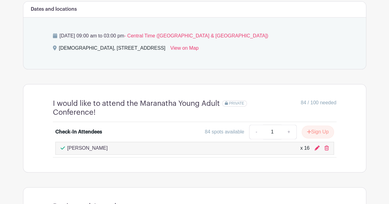
scroll to position [366, 0]
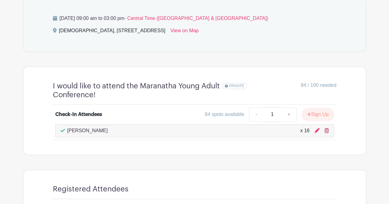
click at [325, 131] on icon at bounding box center [326, 130] width 4 height 5
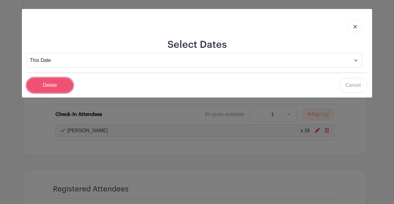
click at [52, 88] on input "Delete" at bounding box center [50, 85] width 46 height 15
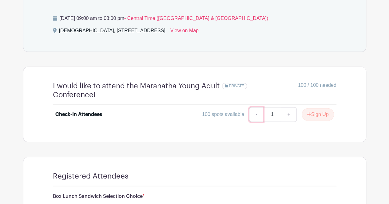
click at [253, 115] on link "-" at bounding box center [256, 114] width 14 height 15
click at [238, 115] on div "100 spots available" at bounding box center [223, 114] width 42 height 7
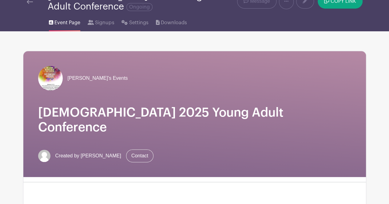
scroll to position [6, 0]
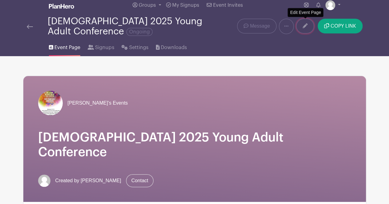
click at [303, 29] on link at bounding box center [305, 26] width 18 height 15
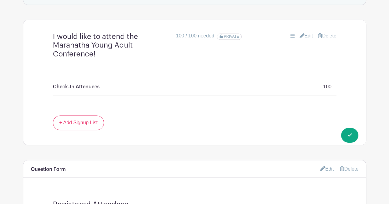
scroll to position [430, 0]
